Goal: Transaction & Acquisition: Purchase product/service

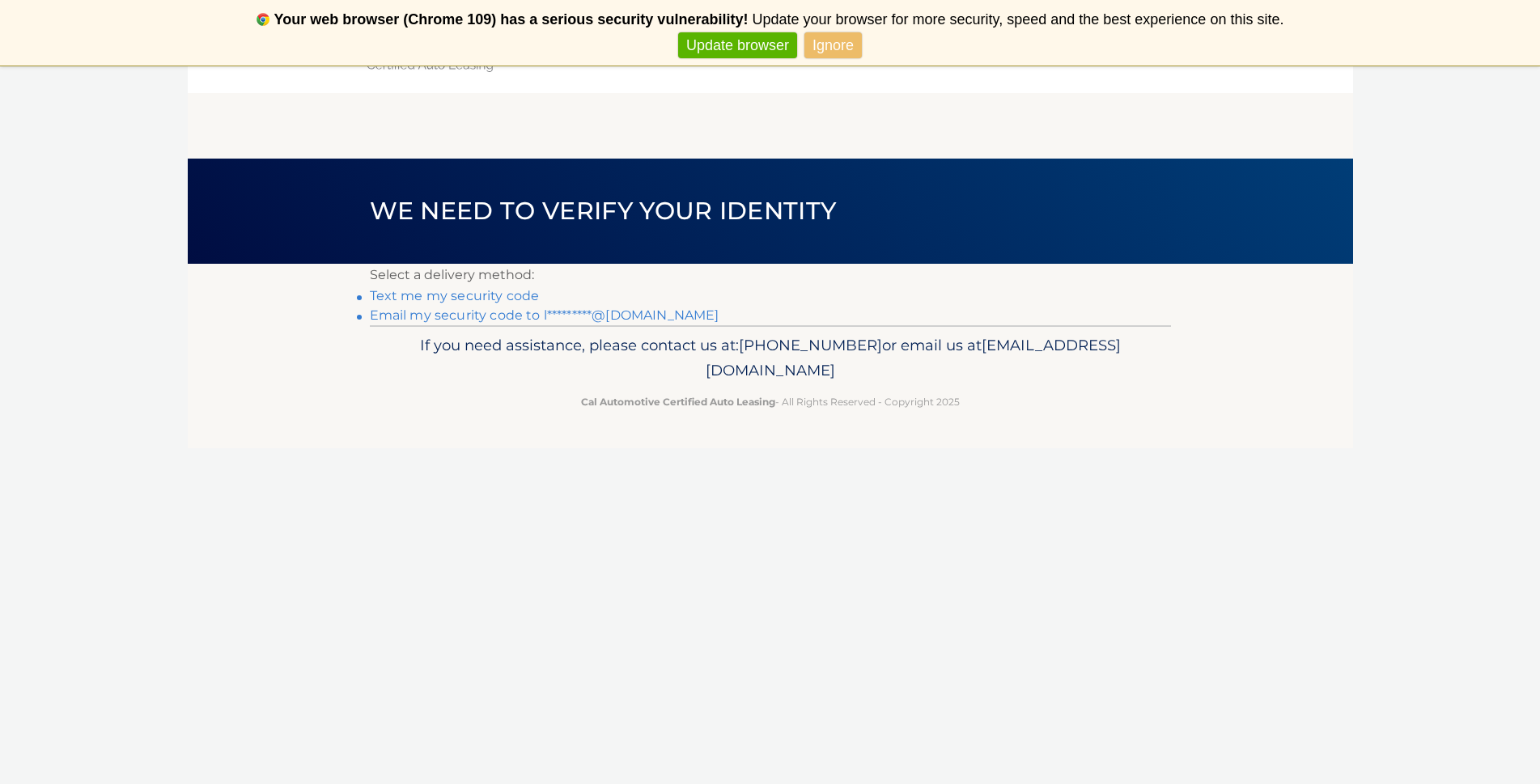
click at [482, 316] on link "Email my security code to l*********@[DOMAIN_NAME]" at bounding box center [545, 314] width 350 height 16
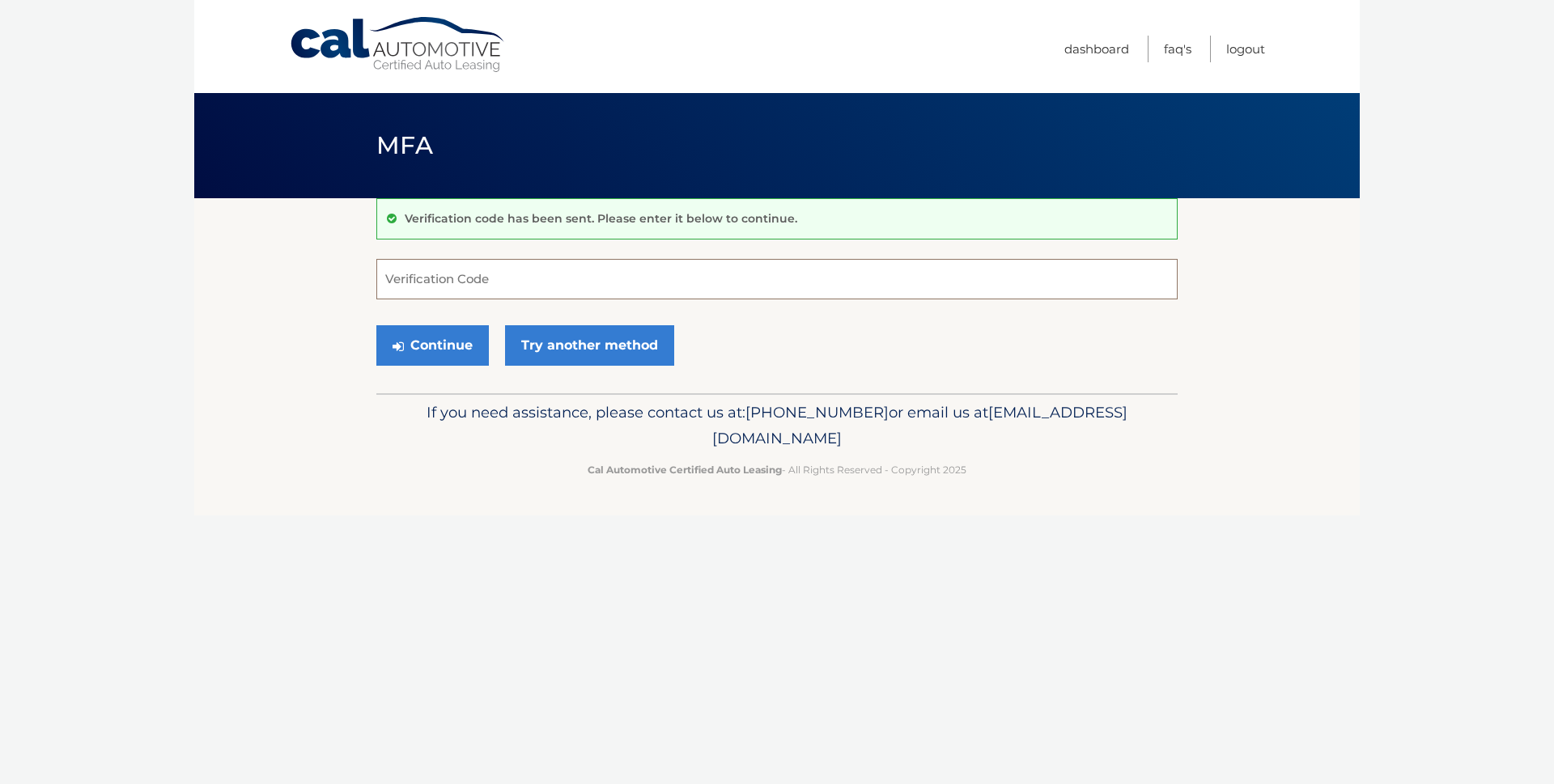
click at [435, 279] on input "Verification Code" at bounding box center [777, 279] width 801 height 41
type input "753693"
click at [437, 349] on button "Continue" at bounding box center [433, 346] width 113 height 41
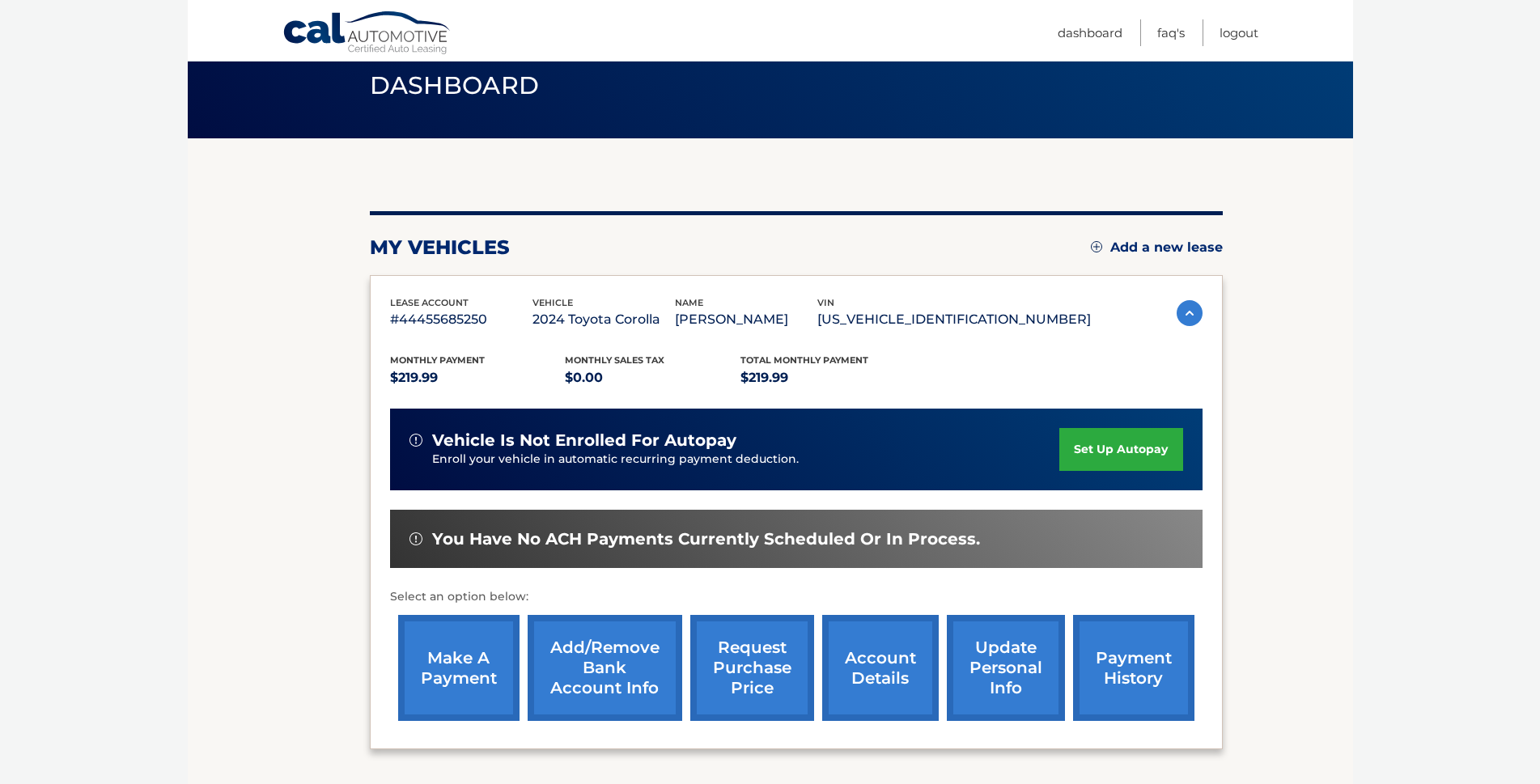
scroll to position [67, 0]
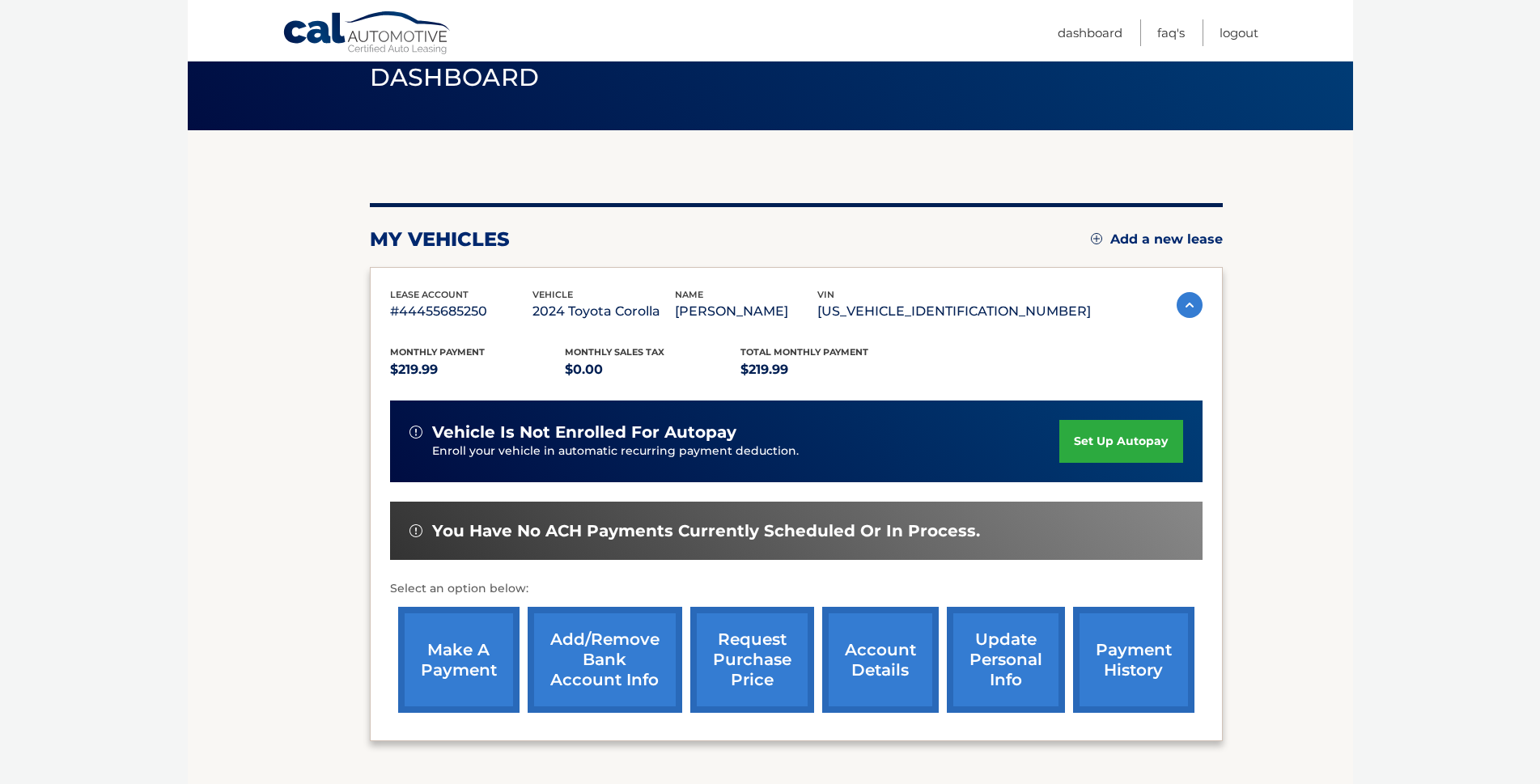
click at [487, 660] on link "make a payment" at bounding box center [458, 659] width 121 height 106
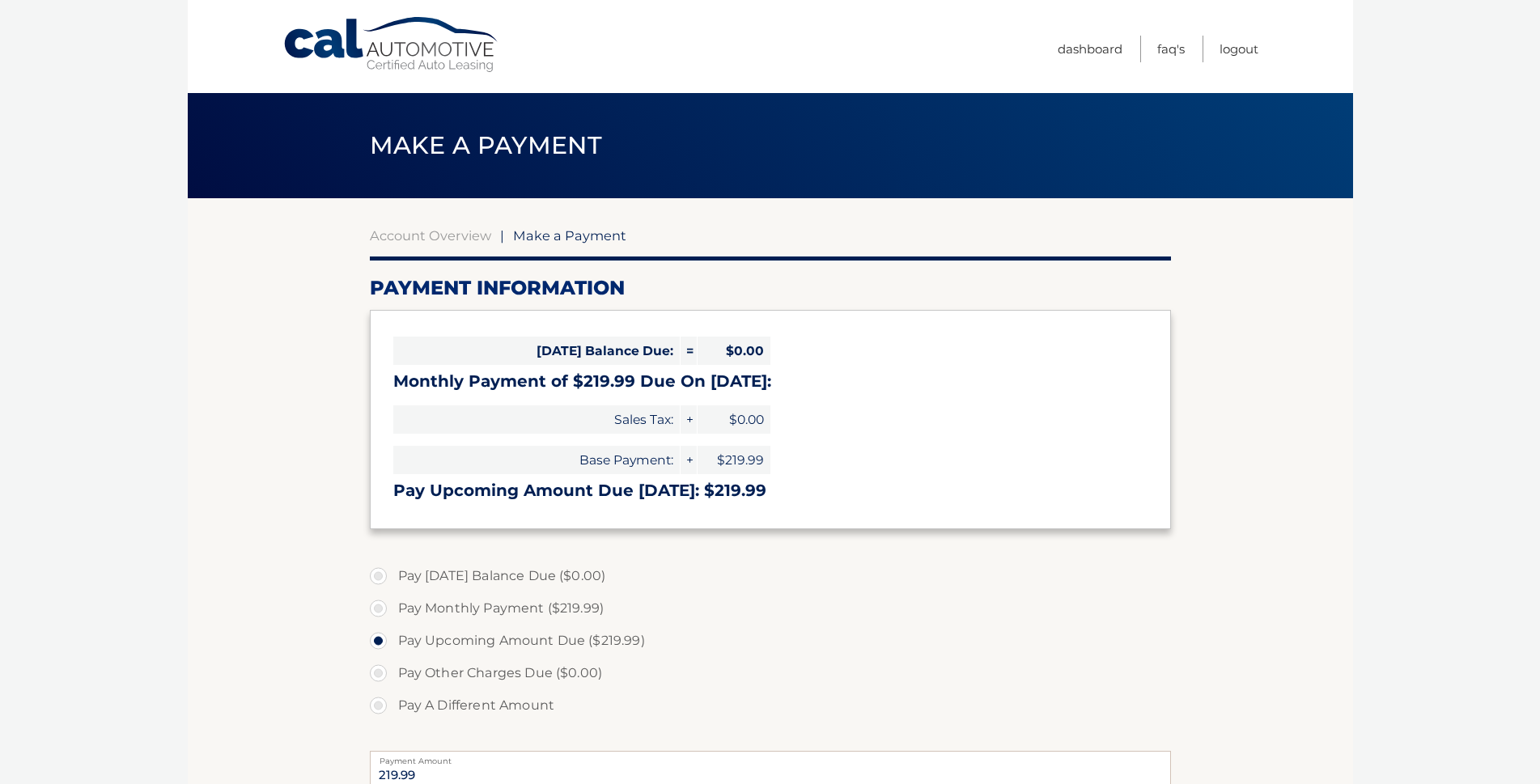
select select "NGIyOTYxYmUtY2VmNy00ODg1LWJiYjAtMDIxNjQ3MWYzYTFk"
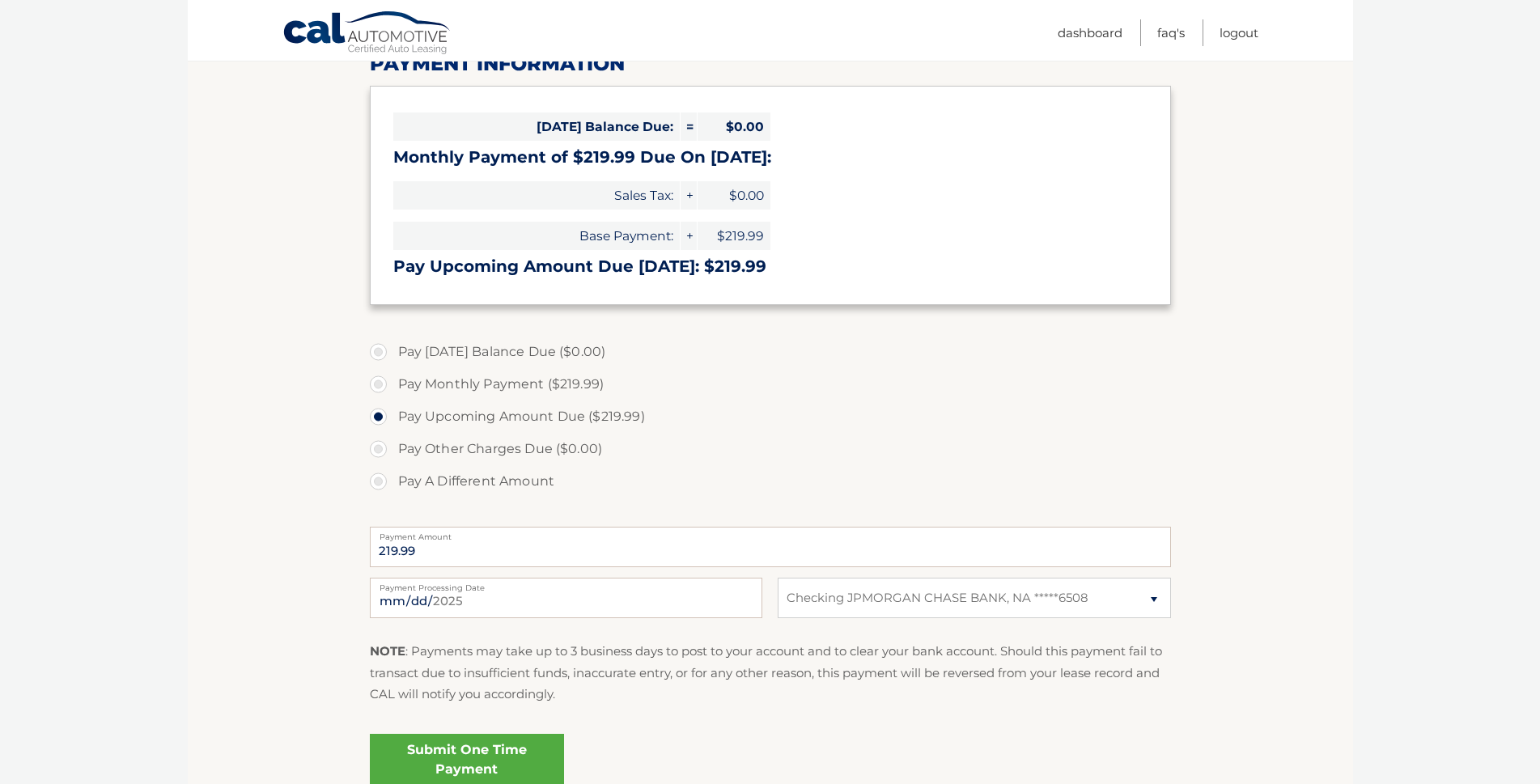
scroll to position [229, 0]
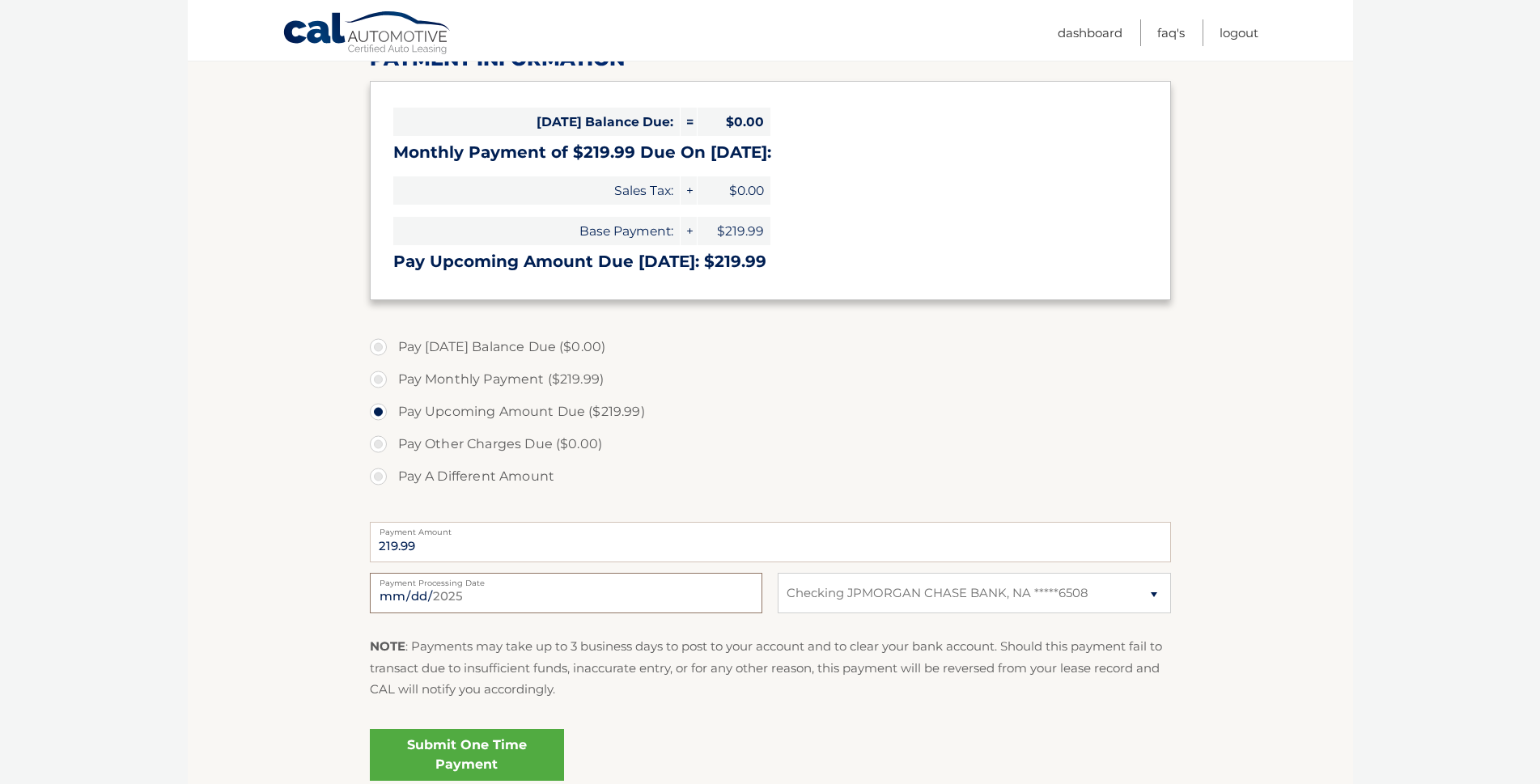
click at [471, 594] on input "2025-09-22" at bounding box center [566, 593] width 392 height 41
type input "2025-09-26"
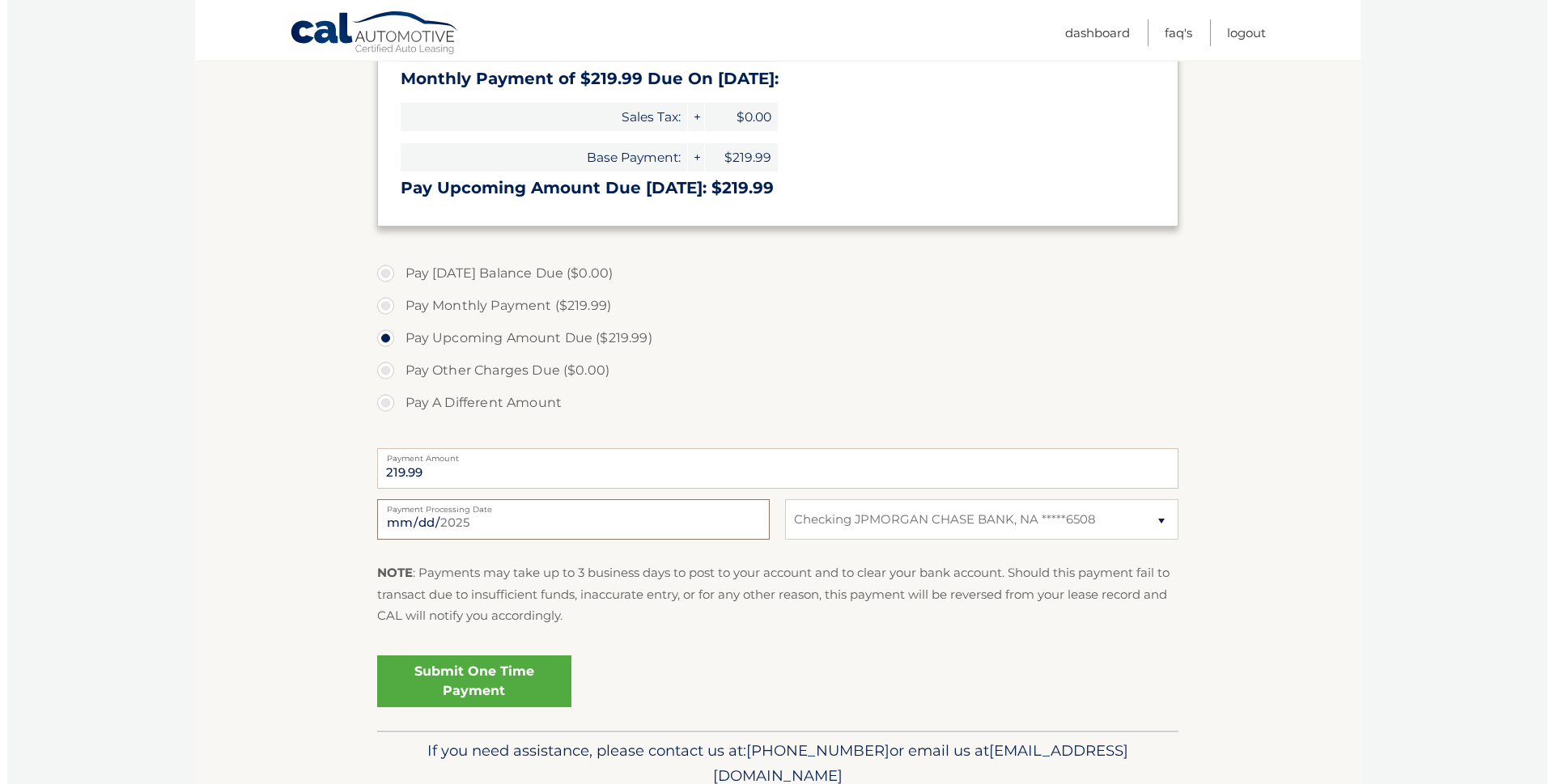
scroll to position [311, 0]
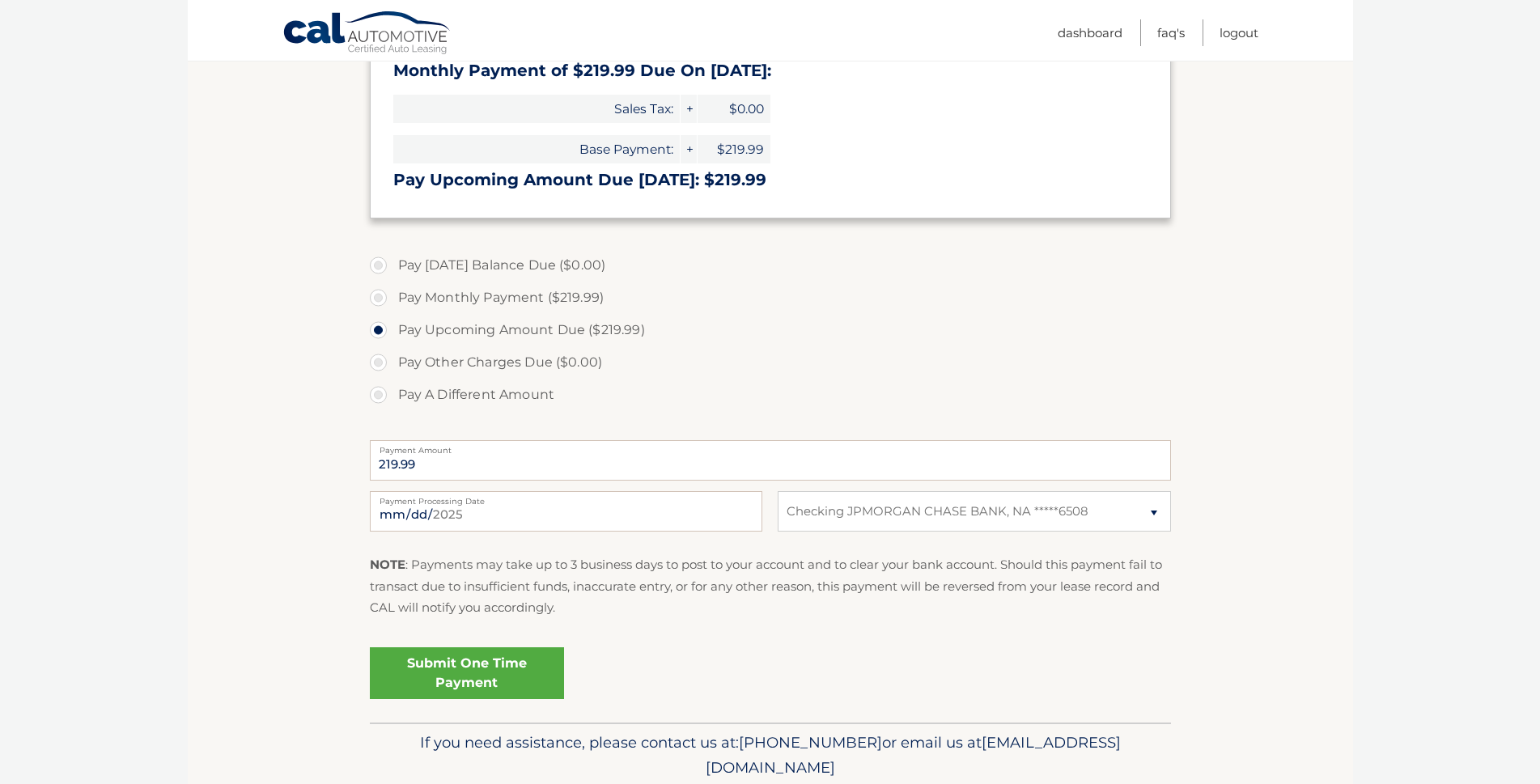
click at [486, 672] on link "Submit One Time Payment" at bounding box center [467, 673] width 194 height 52
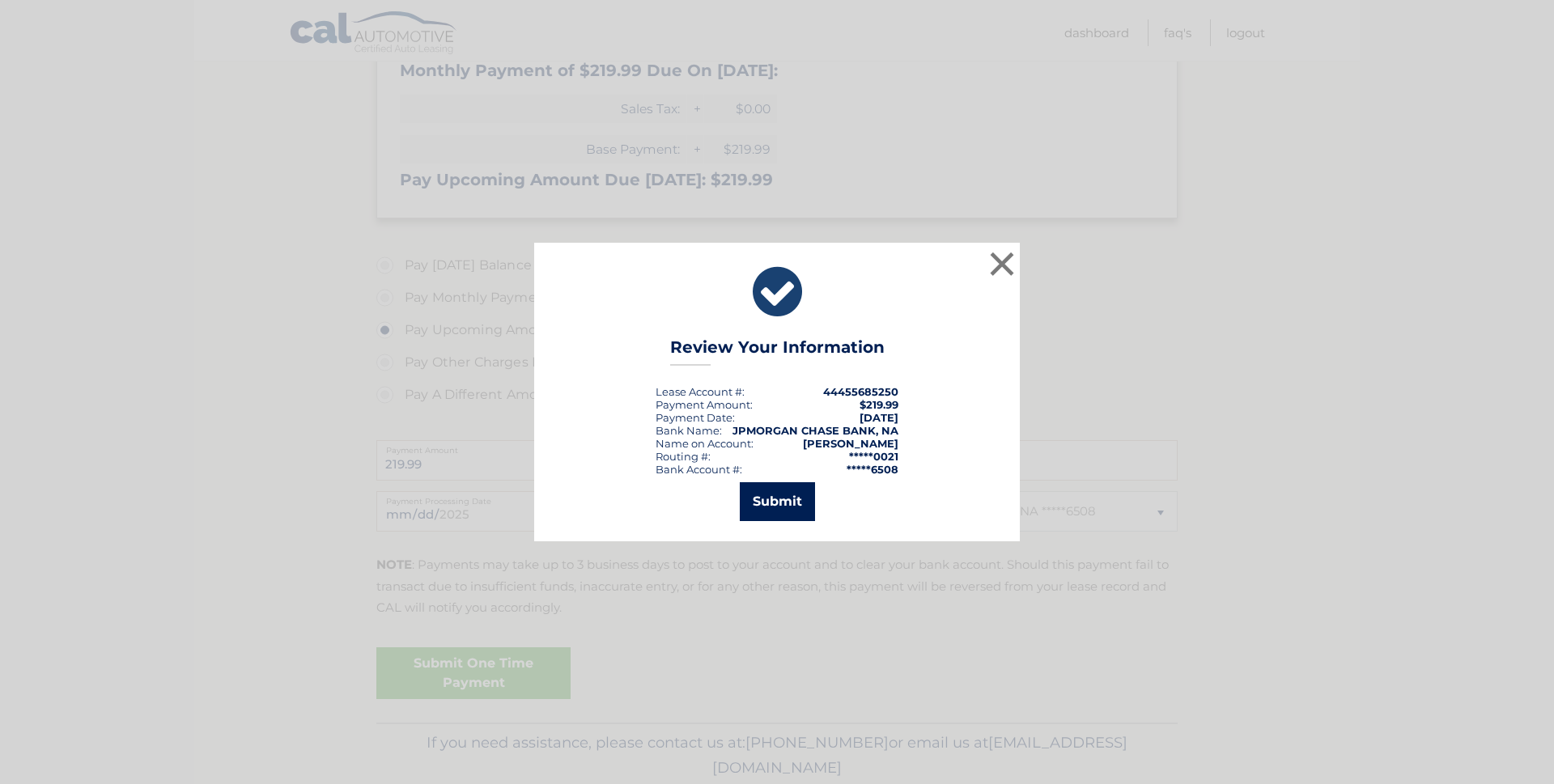
click at [783, 503] on button "Submit" at bounding box center [777, 501] width 75 height 39
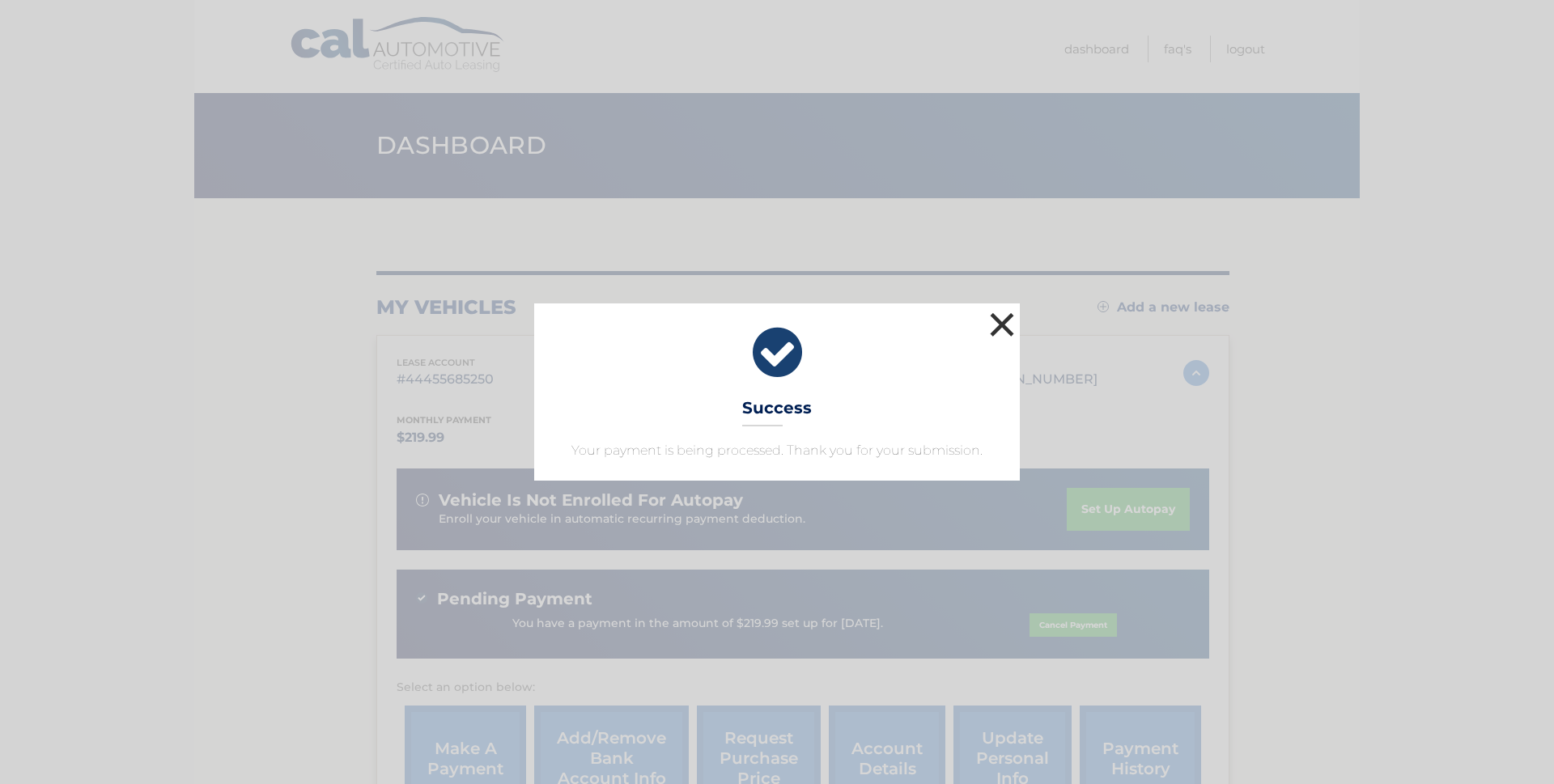
click at [999, 325] on button "×" at bounding box center [1002, 324] width 32 height 32
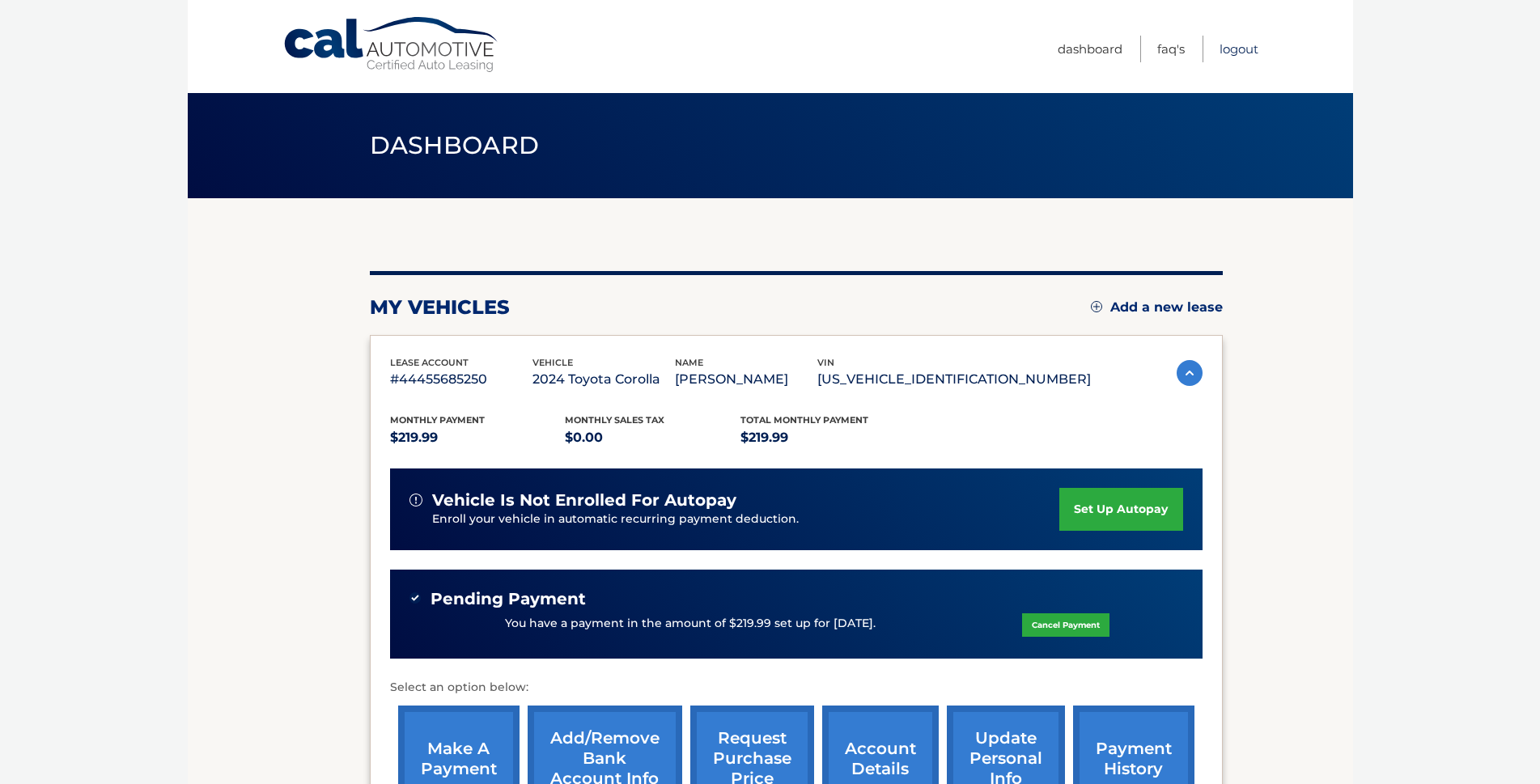
click at [1233, 56] on link "Logout" at bounding box center [1238, 48] width 39 height 27
